Goal: Information Seeking & Learning: Check status

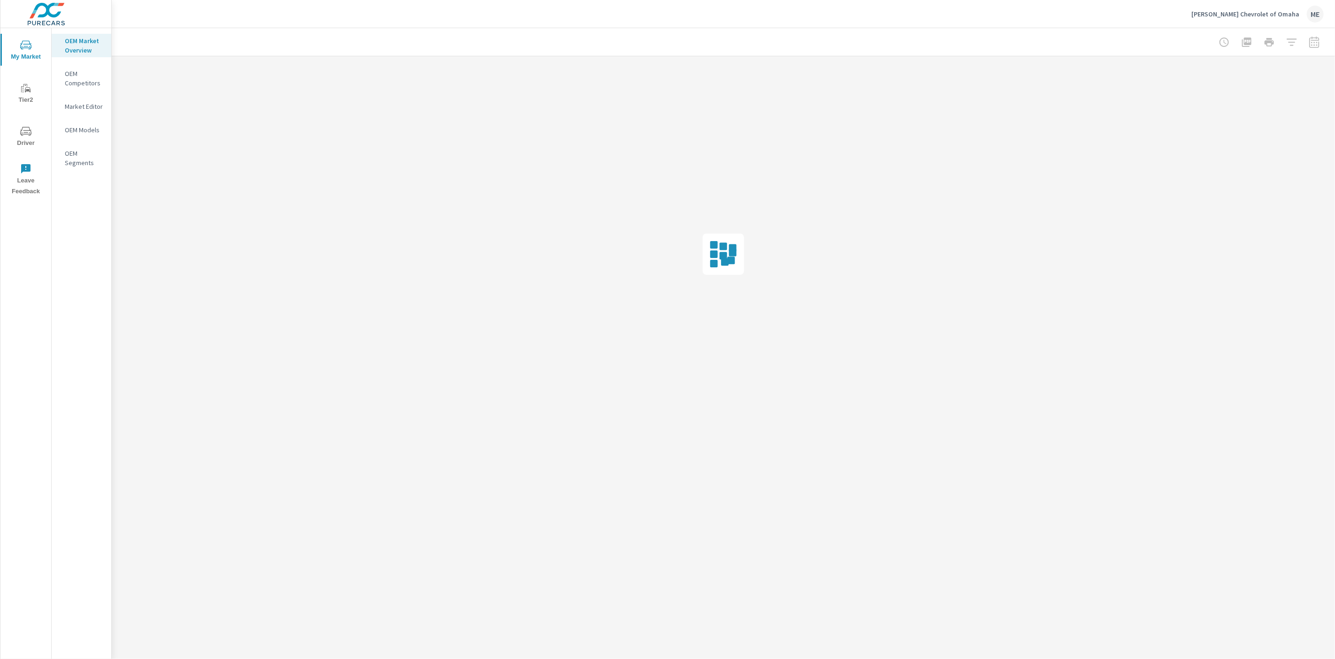
click at [253, 13] on div "Gregg Young Chevrolet of Omaha ME" at bounding box center [723, 14] width 1201 height 28
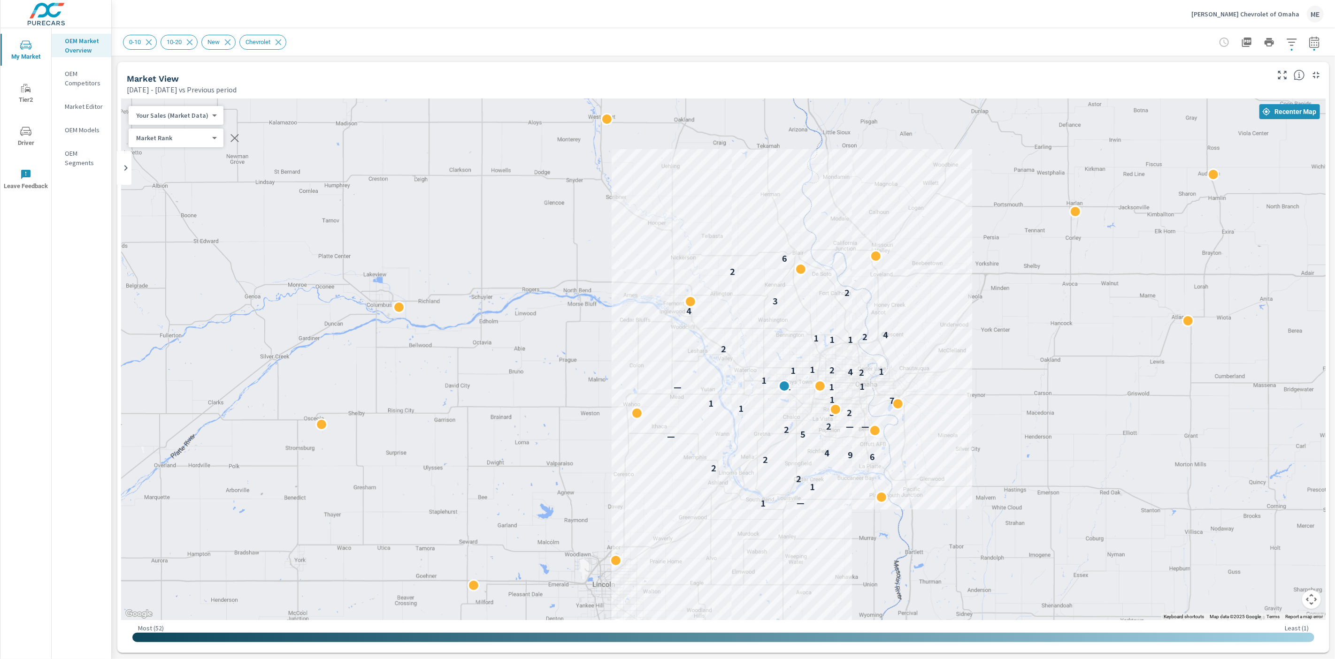
drag, startPoint x: 1043, startPoint y: 425, endPoint x: 957, endPoint y: 403, distance: 88.2
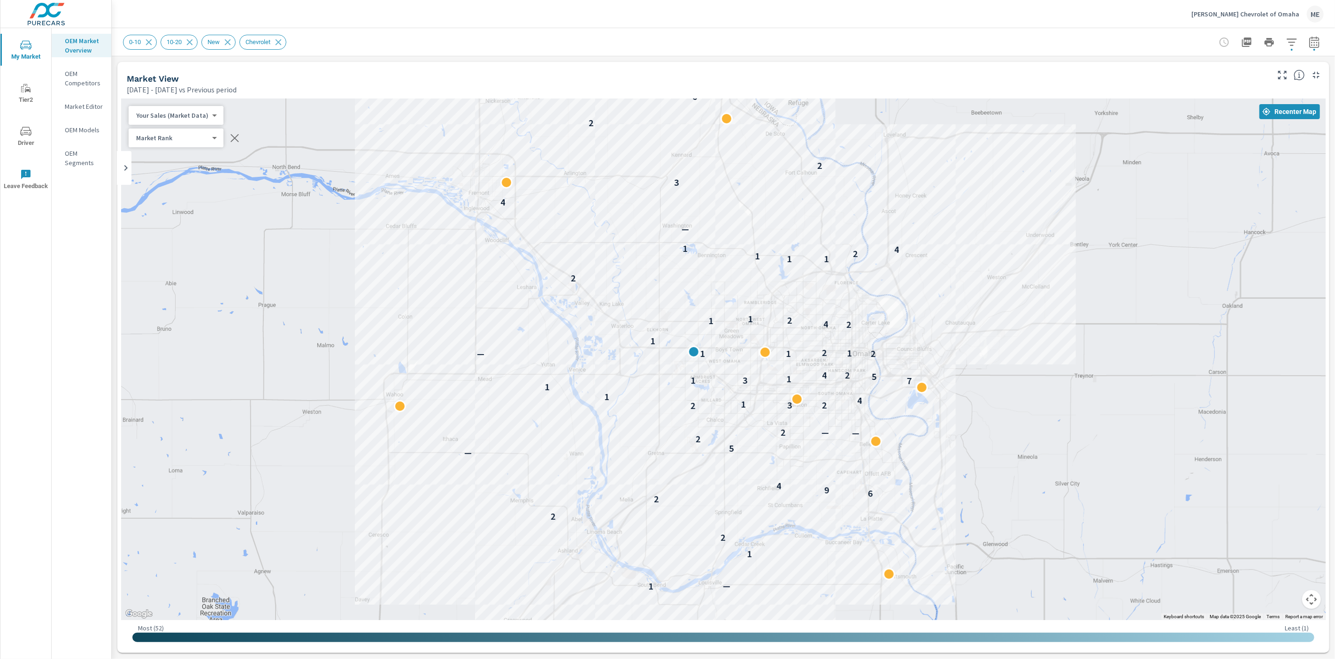
drag, startPoint x: 945, startPoint y: 428, endPoint x: 1031, endPoint y: 441, distance: 86.8
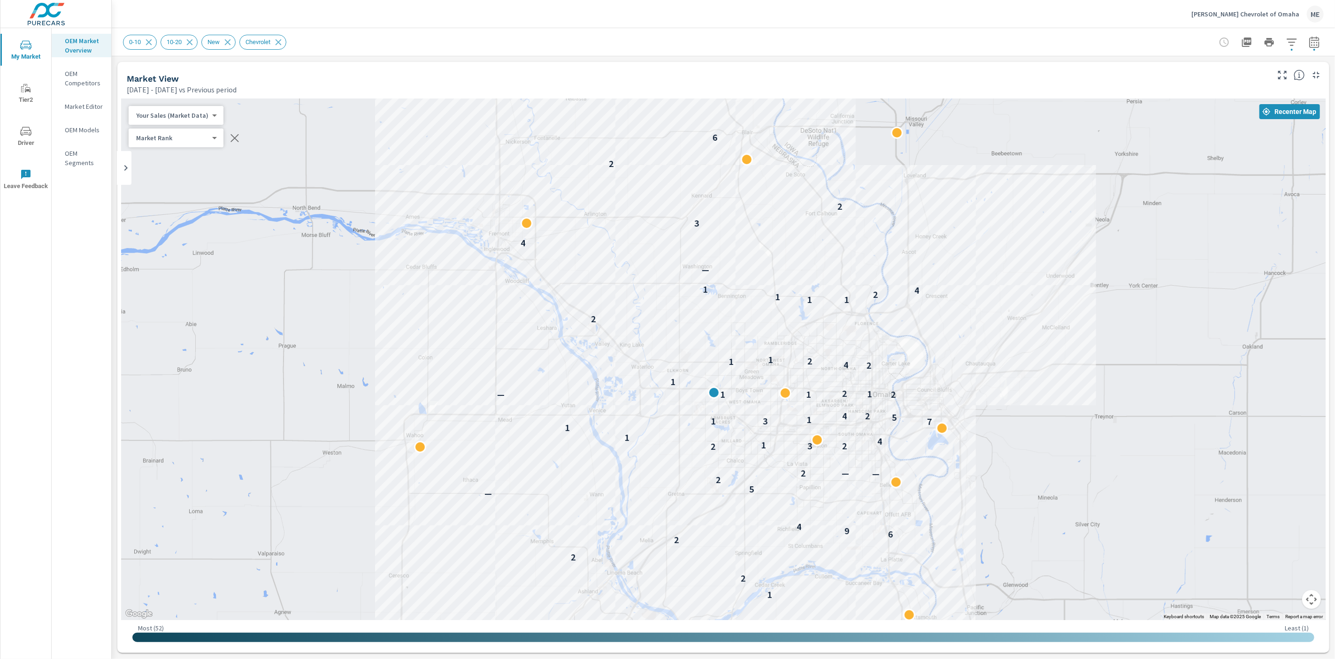
drag, startPoint x: 992, startPoint y: 366, endPoint x: 1000, endPoint y: 406, distance: 40.6
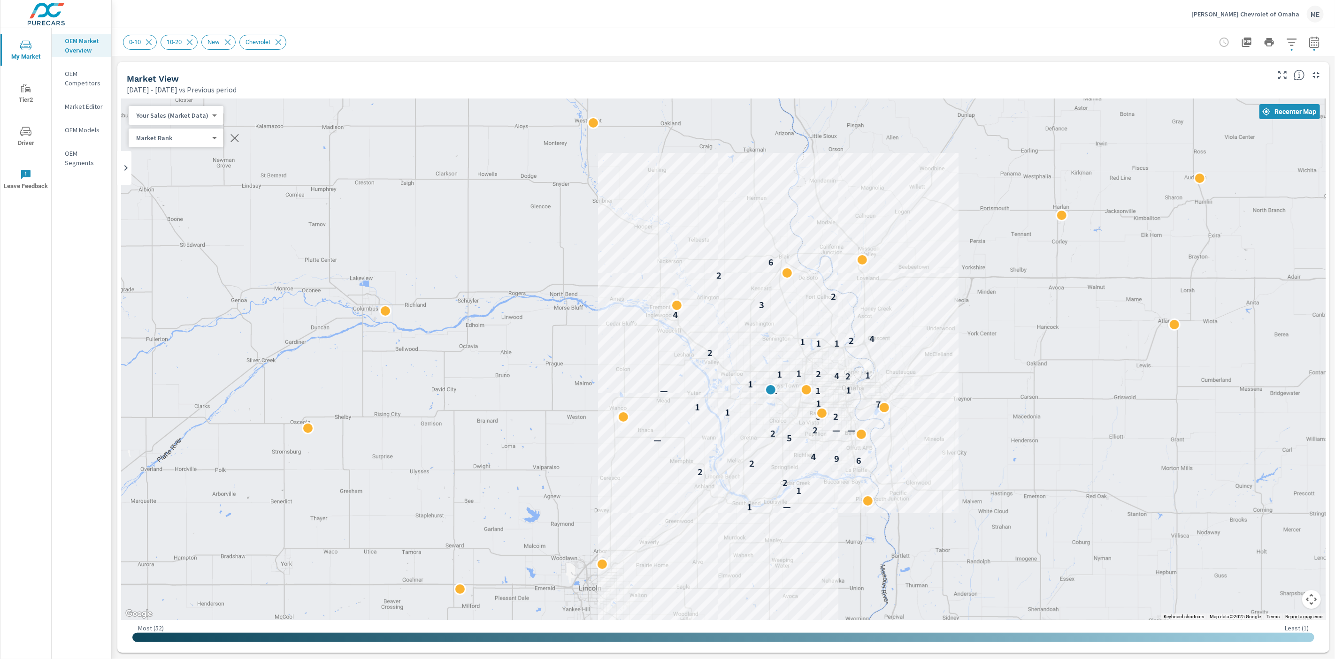
drag, startPoint x: 1124, startPoint y: 413, endPoint x: 1037, endPoint y: 401, distance: 88.1
drag, startPoint x: 974, startPoint y: 410, endPoint x: 969, endPoint y: 402, distance: 9.9
click at [734, 43] on div "0-10 10-20 New Chevrolet" at bounding box center [657, 42] width 1069 height 15
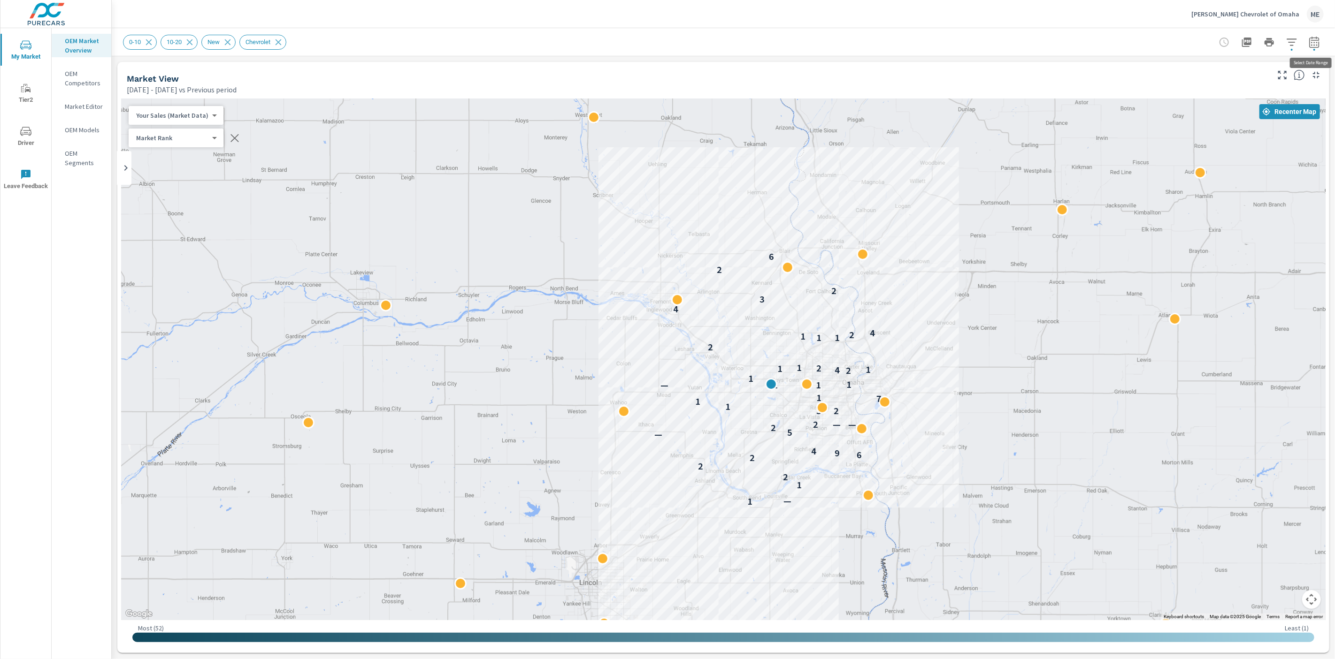
click at [1316, 41] on icon "button" at bounding box center [1314, 42] width 11 height 11
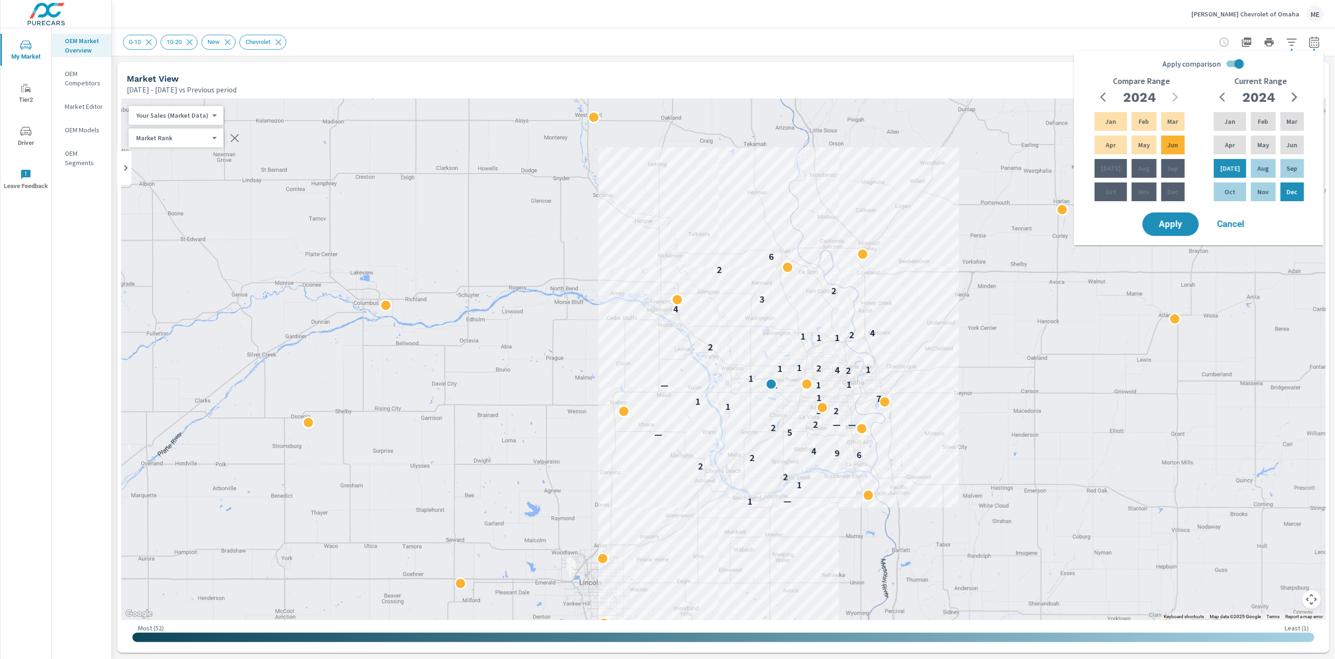
click at [1234, 64] on input "Apply comparison" at bounding box center [1239, 64] width 54 height 18
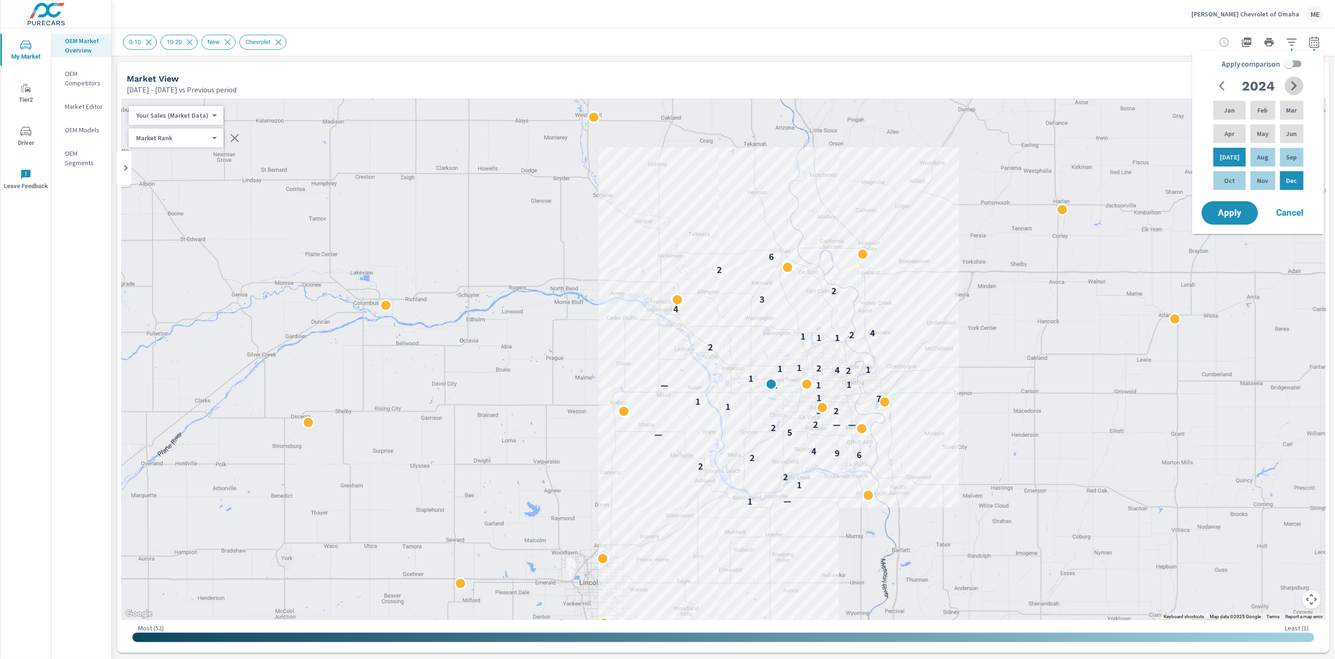
click at [1295, 81] on icon "button" at bounding box center [1293, 85] width 11 height 11
click at [1266, 136] on div "May" at bounding box center [1262, 133] width 28 height 23
click at [1225, 158] on p "Jul" at bounding box center [1230, 157] width 20 height 9
click at [1294, 66] on input "Apply comparison" at bounding box center [1289, 64] width 54 height 18
checkbox input "true"
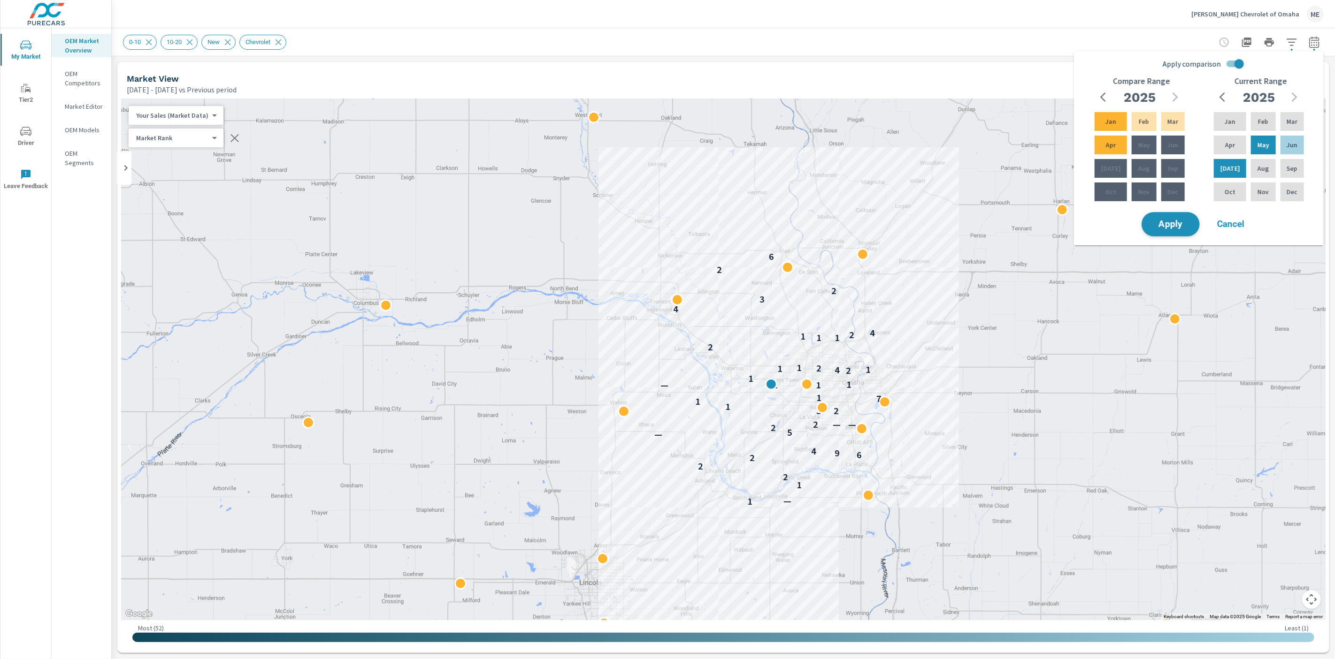
click at [1175, 224] on span "Apply" at bounding box center [1170, 224] width 38 height 9
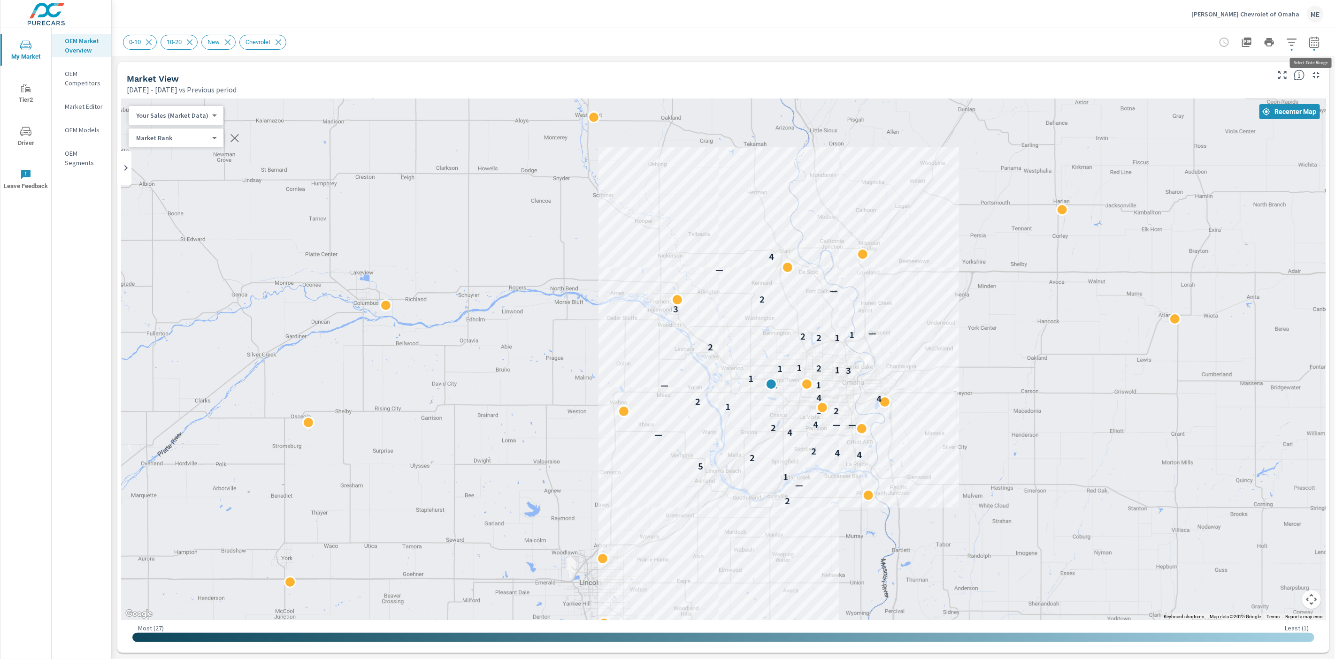
click at [1320, 38] on button "button" at bounding box center [1314, 42] width 19 height 19
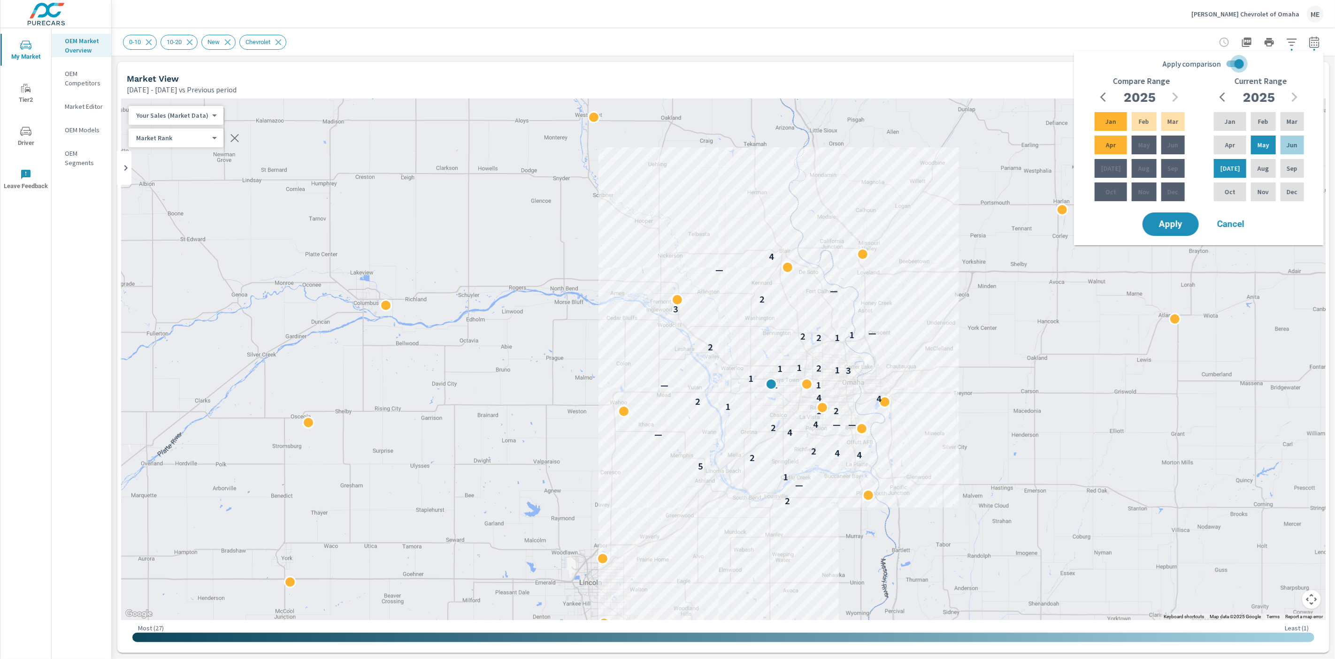
click at [1238, 64] on input "Apply comparison" at bounding box center [1239, 64] width 54 height 18
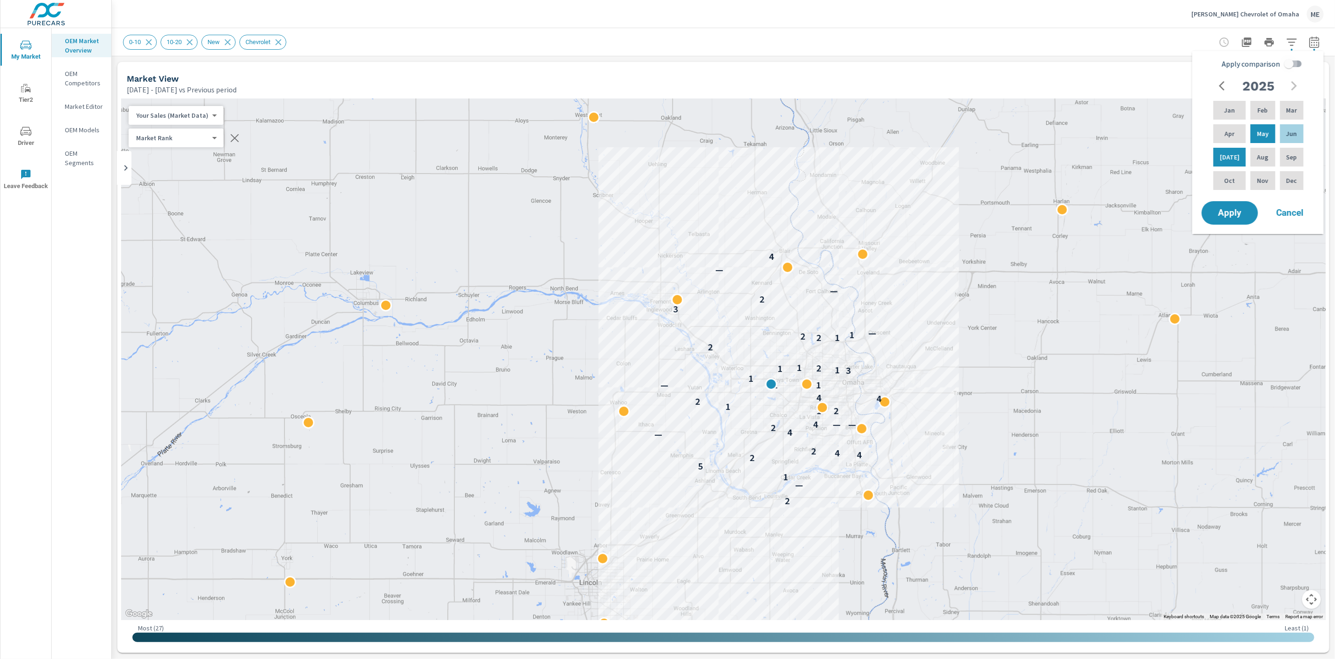
drag, startPoint x: 1289, startPoint y: 62, endPoint x: 1287, endPoint y: 69, distance: 6.5
click at [1290, 62] on input "Apply comparison" at bounding box center [1289, 64] width 54 height 18
checkbox input "true"
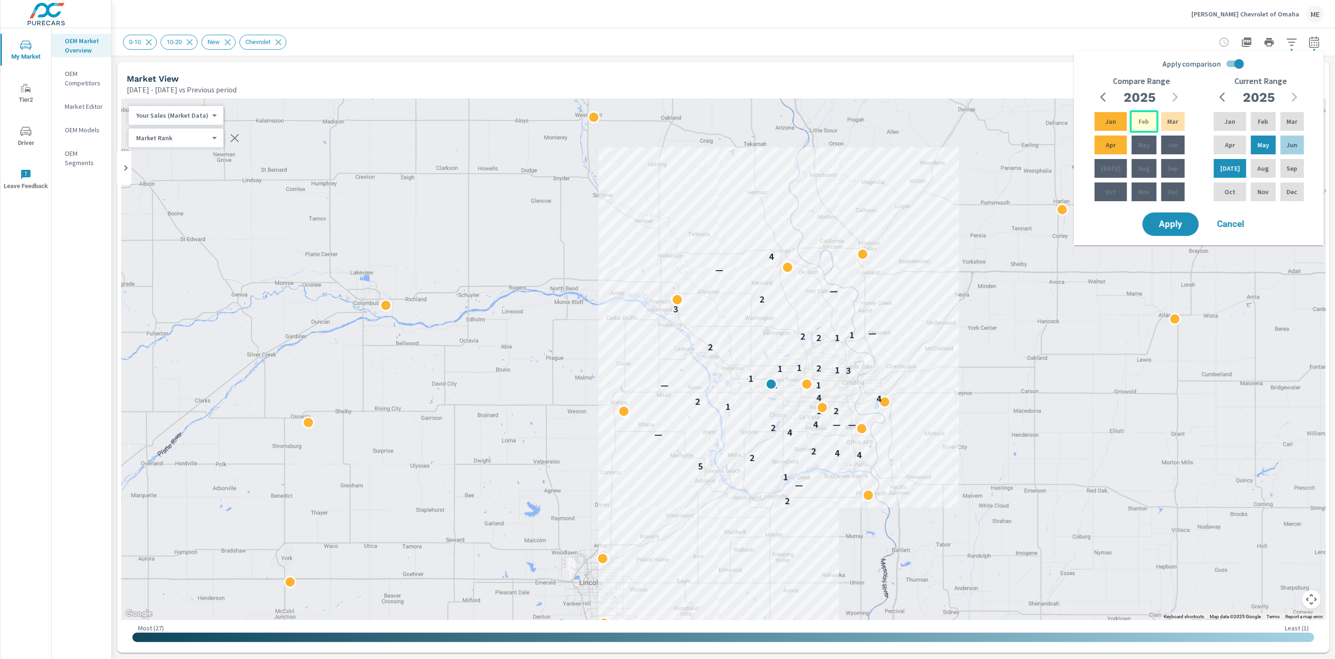
click at [1144, 117] on p "Feb" at bounding box center [1144, 121] width 10 height 9
drag, startPoint x: 1103, startPoint y: 149, endPoint x: 1125, endPoint y: 179, distance: 37.3
click at [1106, 149] on p "Apr" at bounding box center [1111, 144] width 10 height 9
click at [1174, 223] on span "Apply" at bounding box center [1170, 224] width 38 height 9
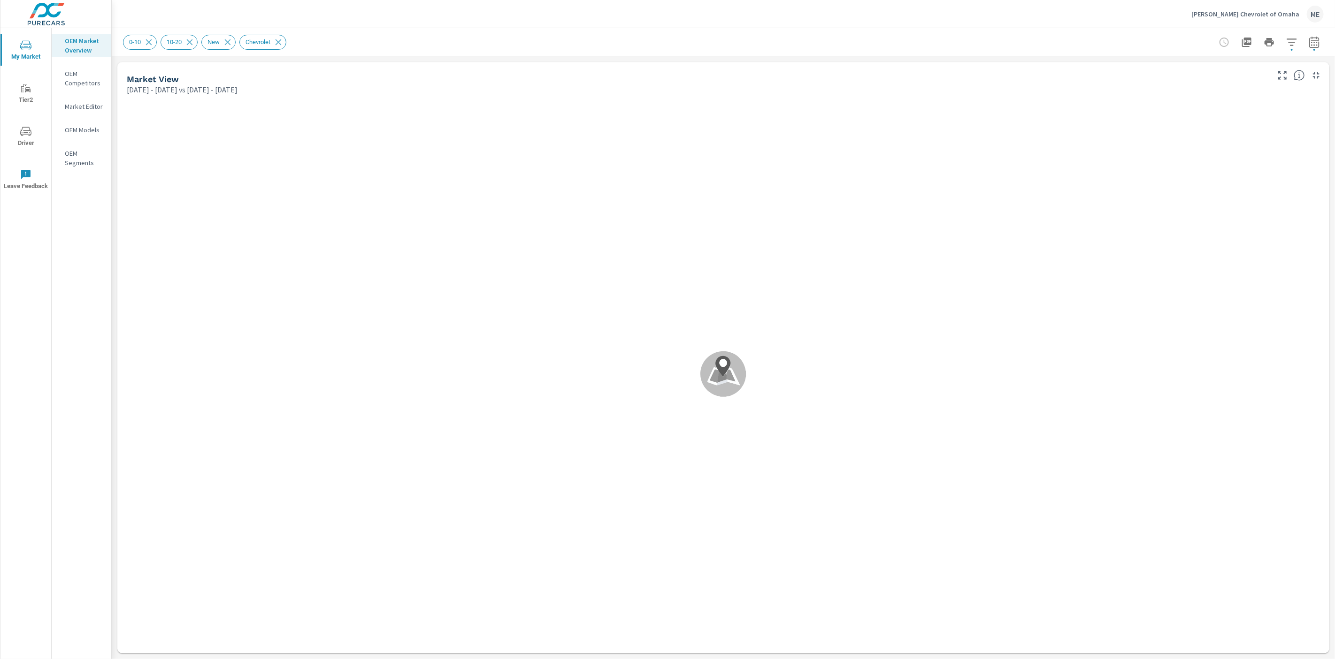
click at [869, 32] on div "0-10 10-20 New Chevrolet" at bounding box center [723, 42] width 1201 height 28
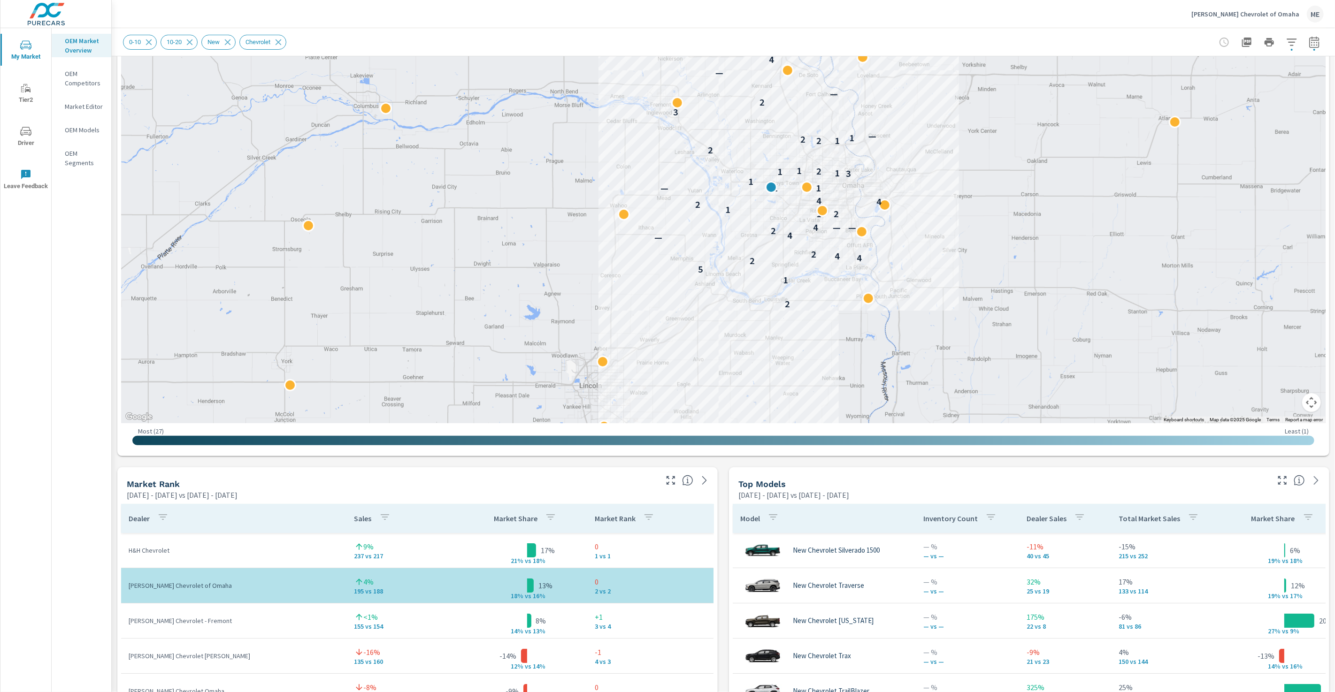
scroll to position [178, 0]
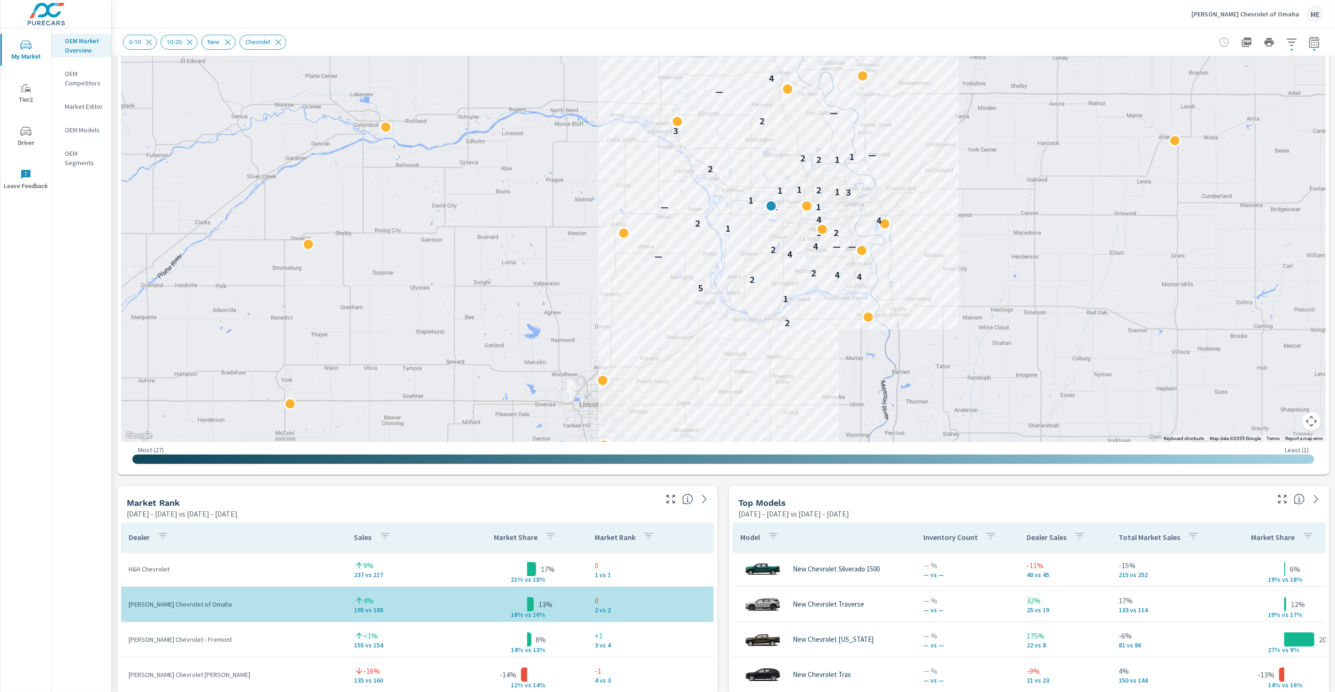
click at [723, 628] on div "Market View May 01, 2025 - Jul 31, 2025 vs Feb 01, 2025 - Apr 30, 2025 ← Move l…" at bounding box center [723, 681] width 1223 height 1607
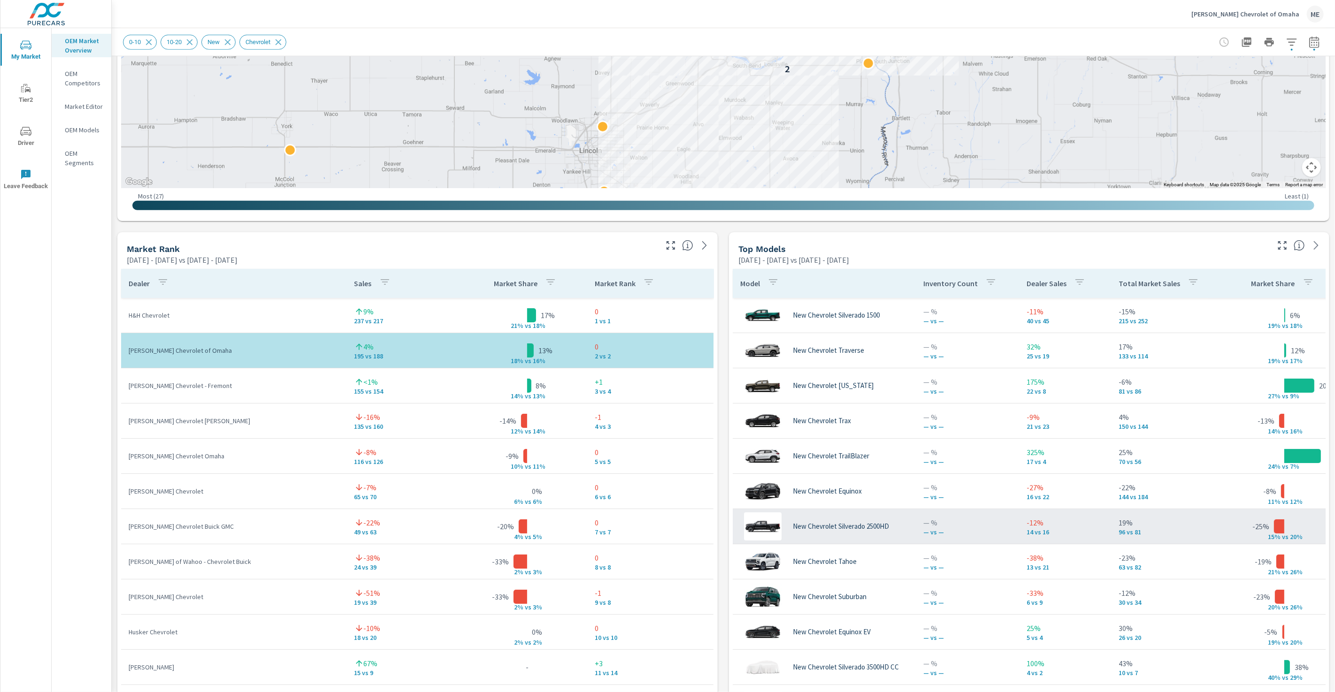
scroll to position [429, 0]
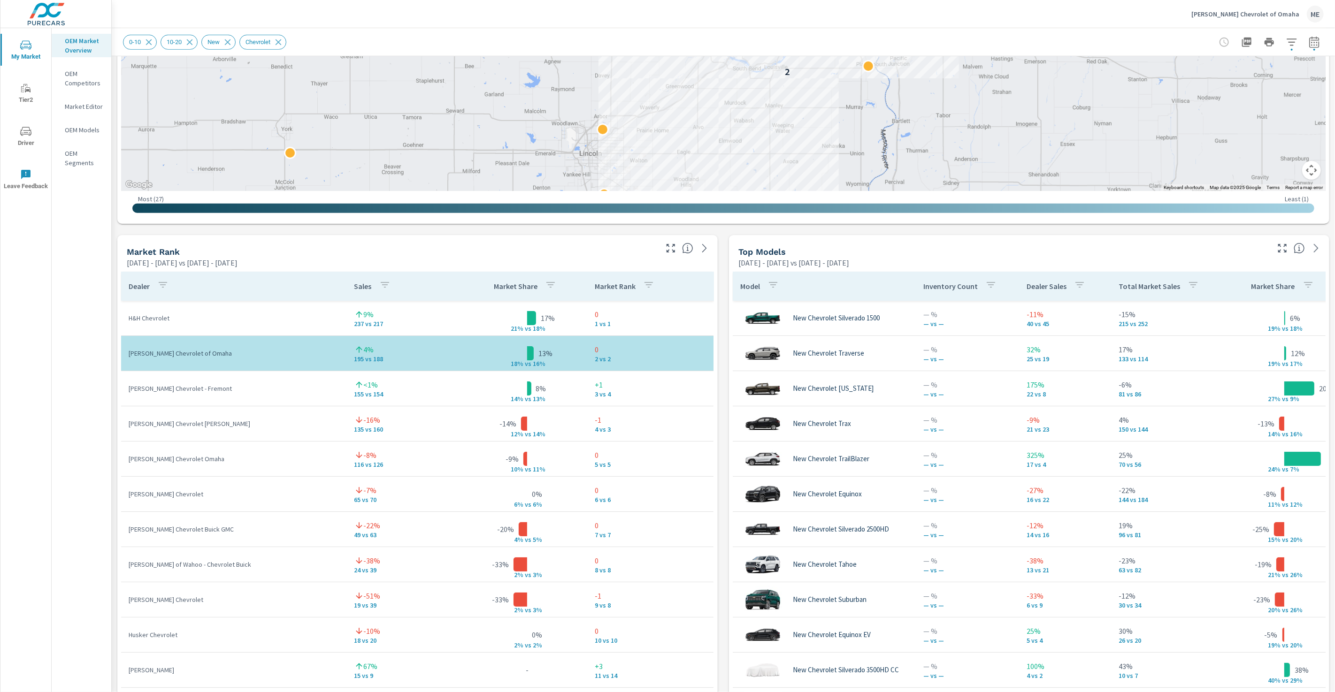
click at [721, 473] on div "Market View May 01, 2025 - Jul 31, 2025 vs Feb 01, 2025 - Apr 30, 2025 ← Move l…" at bounding box center [723, 430] width 1223 height 1607
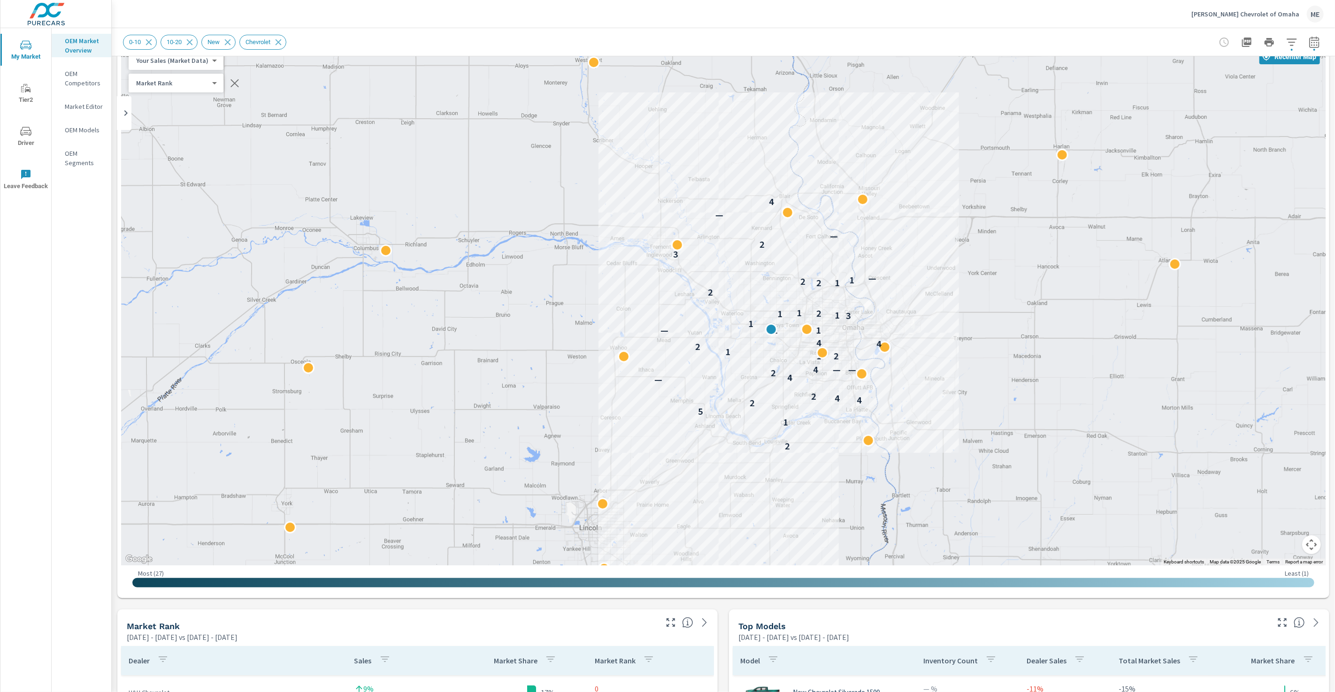
scroll to position [44, 0]
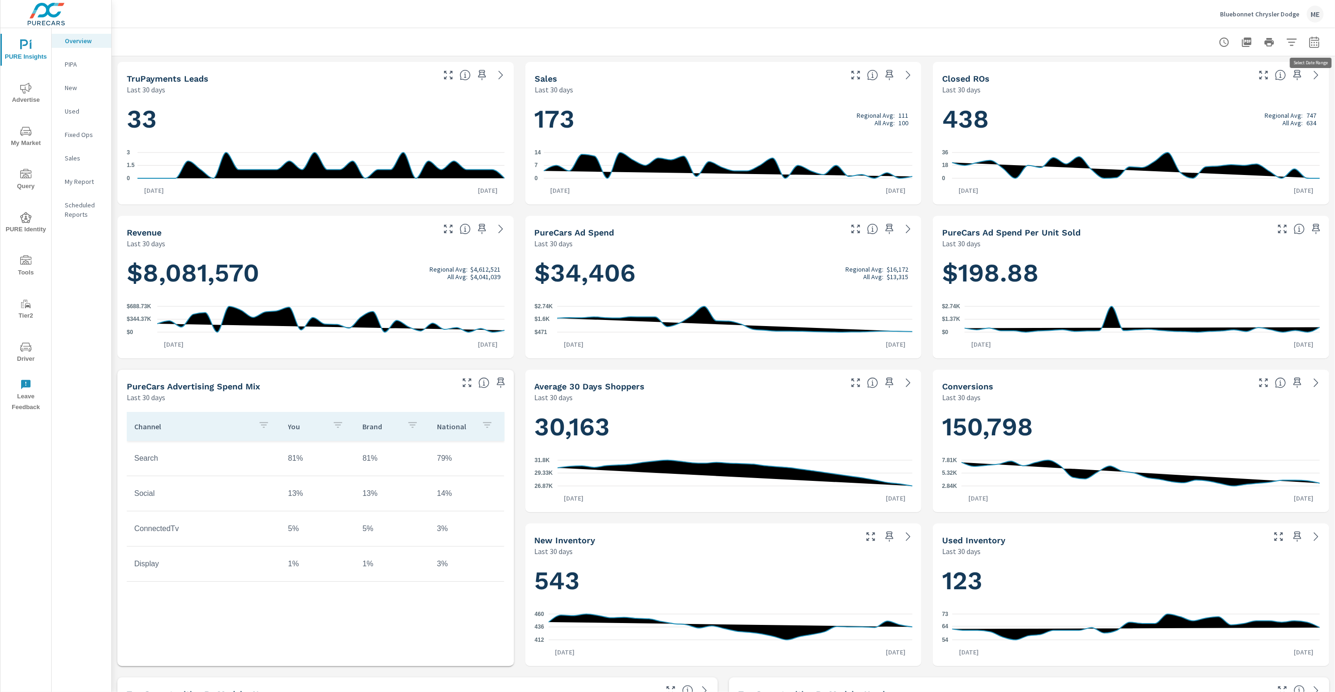
click at [1312, 43] on icon "button" at bounding box center [1314, 42] width 11 height 11
click at [1312, 44] on icon "button" at bounding box center [1314, 42] width 11 height 11
click at [1317, 47] on icon "button" at bounding box center [1314, 41] width 10 height 11
click at [1112, 34] on div at bounding box center [723, 42] width 1201 height 28
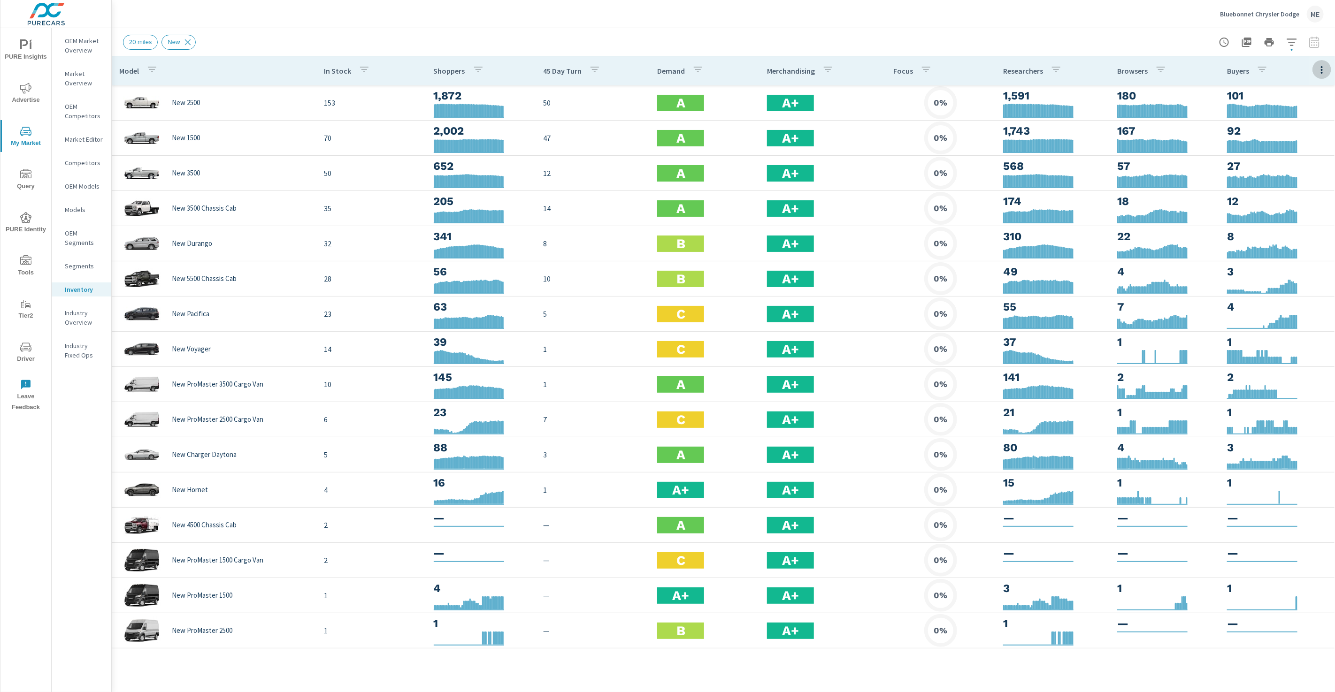
click at [1323, 65] on icon "button" at bounding box center [1321, 69] width 11 height 11
click at [1289, 218] on span "Customize columns..." at bounding box center [1291, 217] width 59 height 9
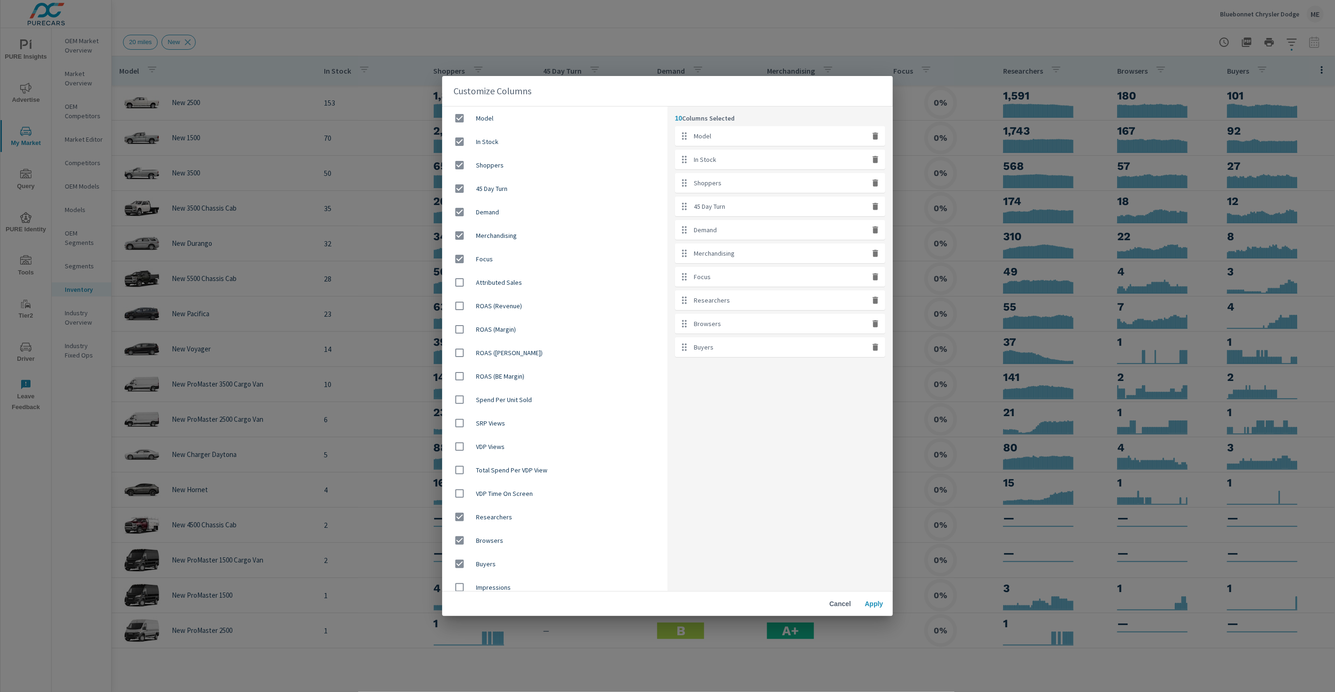
click at [873, 283] on div "Focus" at bounding box center [780, 277] width 210 height 20
drag, startPoint x: 876, startPoint y: 275, endPoint x: 876, endPoint y: 283, distance: 8.0
click at [876, 275] on icon "button" at bounding box center [875, 277] width 6 height 7
checkbox input "false"
click at [876, 608] on span "Apply" at bounding box center [874, 604] width 23 height 8
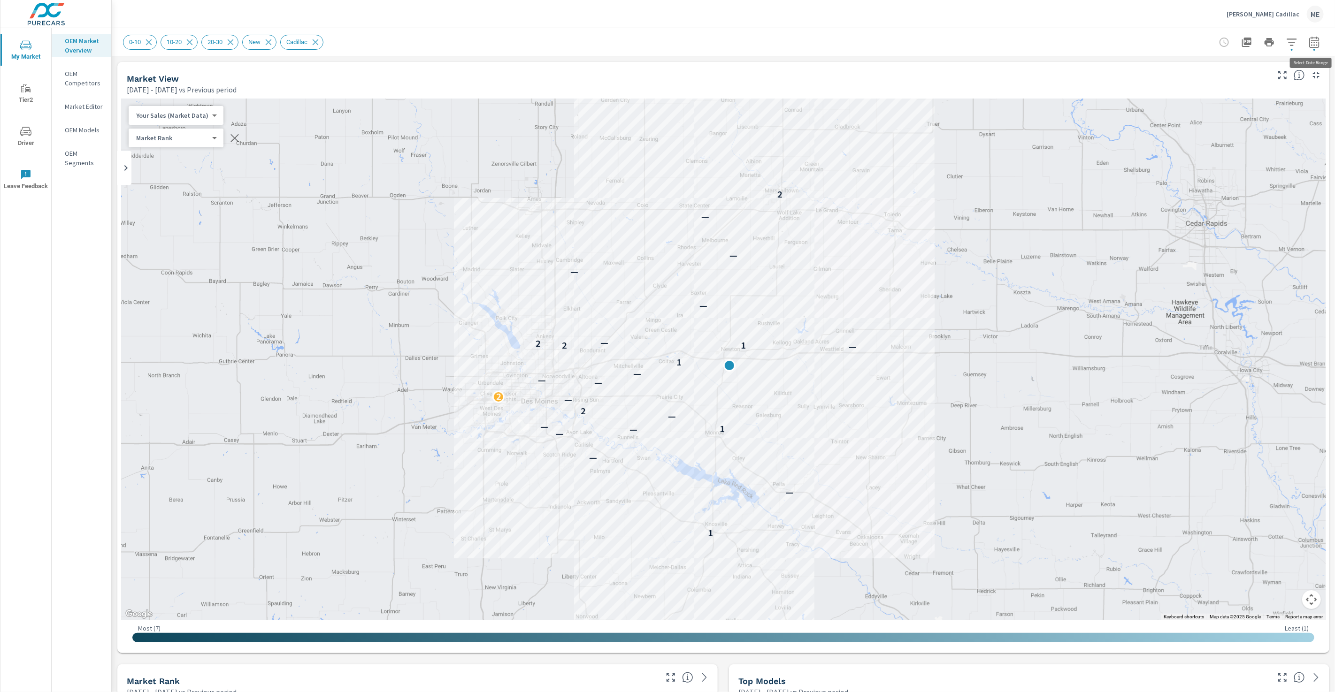
click at [1317, 39] on icon "button" at bounding box center [1314, 42] width 11 height 11
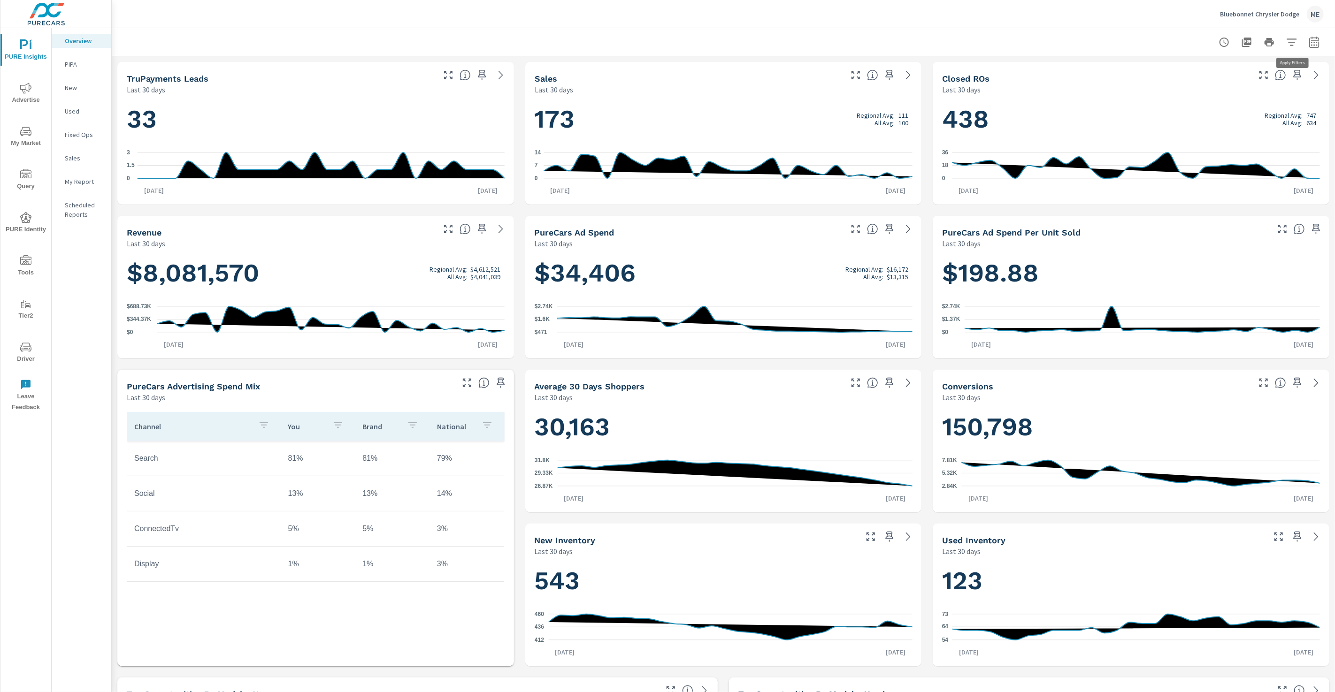
click at [1297, 38] on icon "button" at bounding box center [1291, 42] width 11 height 11
drag, startPoint x: 1137, startPoint y: 36, endPoint x: 1156, endPoint y: 36, distance: 19.2
click at [1141, 36] on div at bounding box center [667, 346] width 1335 height 692
click at [1247, 16] on p "Bluebonnet Chrysler Dodge" at bounding box center [1259, 14] width 79 height 8
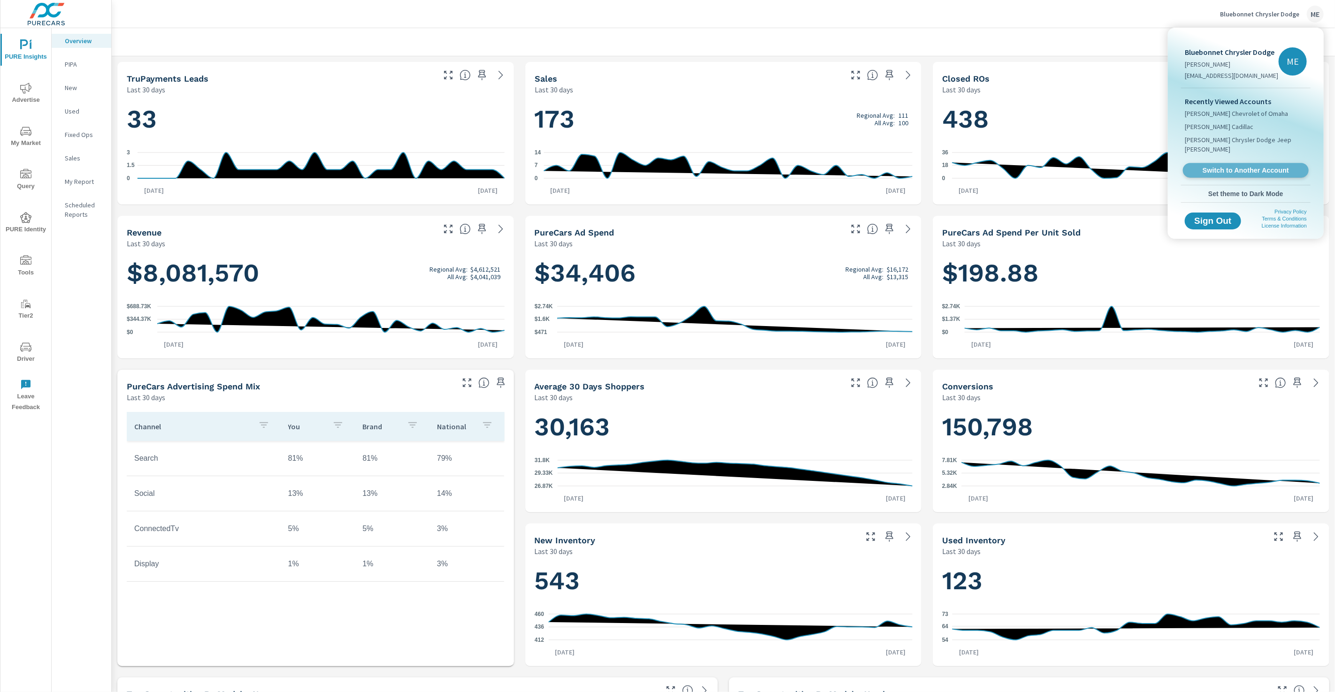
click at [1244, 171] on span "Switch to Another Account" at bounding box center [1245, 170] width 115 height 9
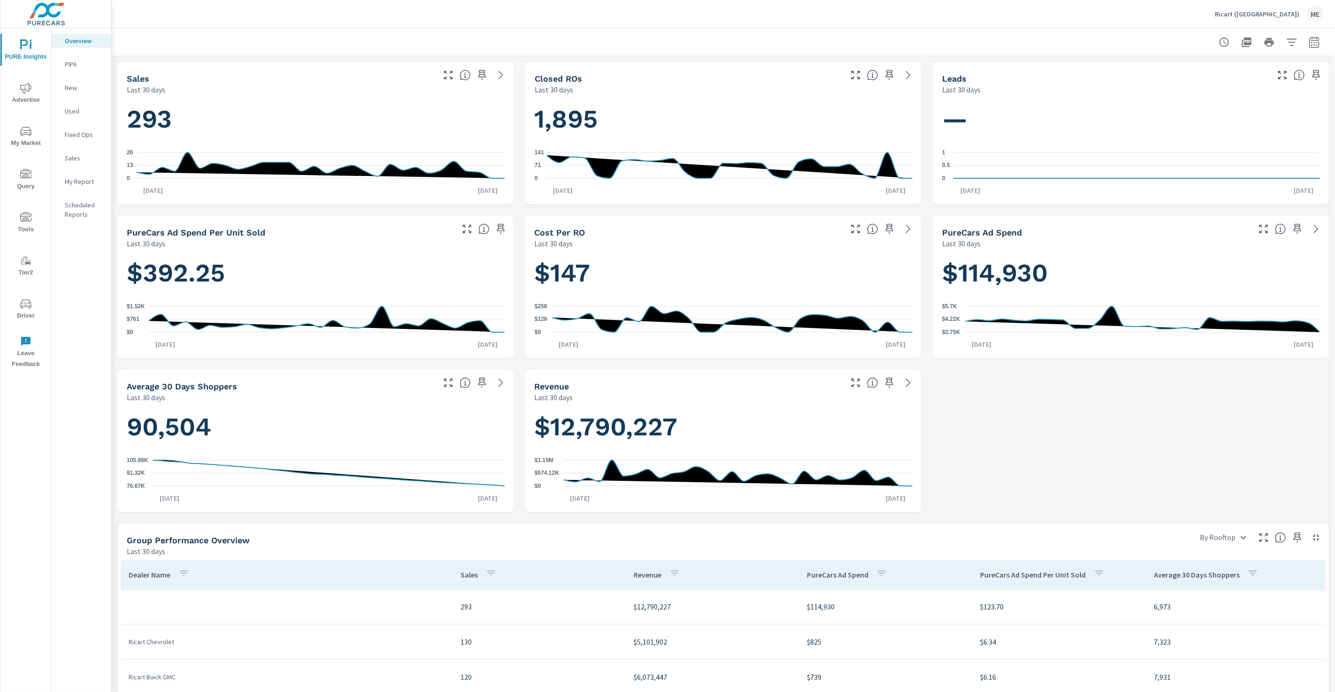
click at [515, 22] on div "Ricart ([GEOGRAPHIC_DATA]) ME" at bounding box center [723, 14] width 1201 height 28
click at [1292, 41] on icon "button" at bounding box center [1291, 42] width 11 height 11
click at [1199, 76] on li "Rooftop" at bounding box center [1229, 66] width 143 height 23
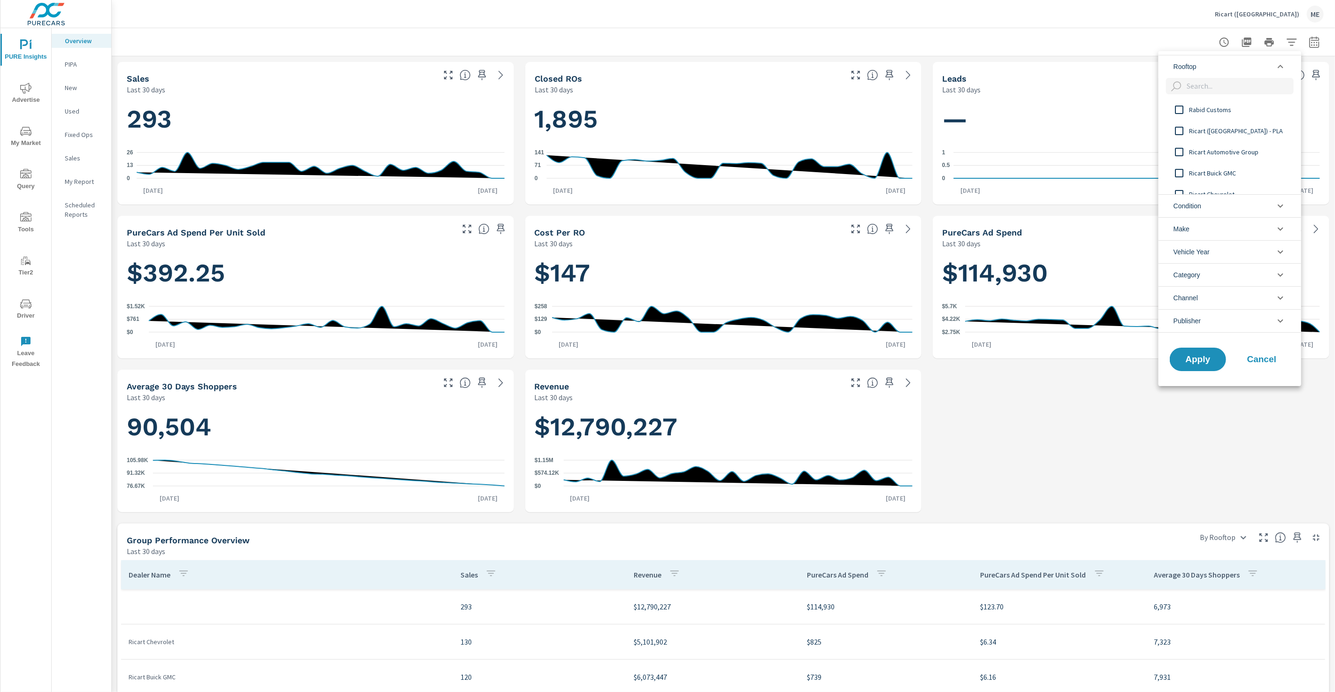
click at [1110, 30] on div at bounding box center [667, 346] width 1335 height 692
